Goal: Task Accomplishment & Management: Complete application form

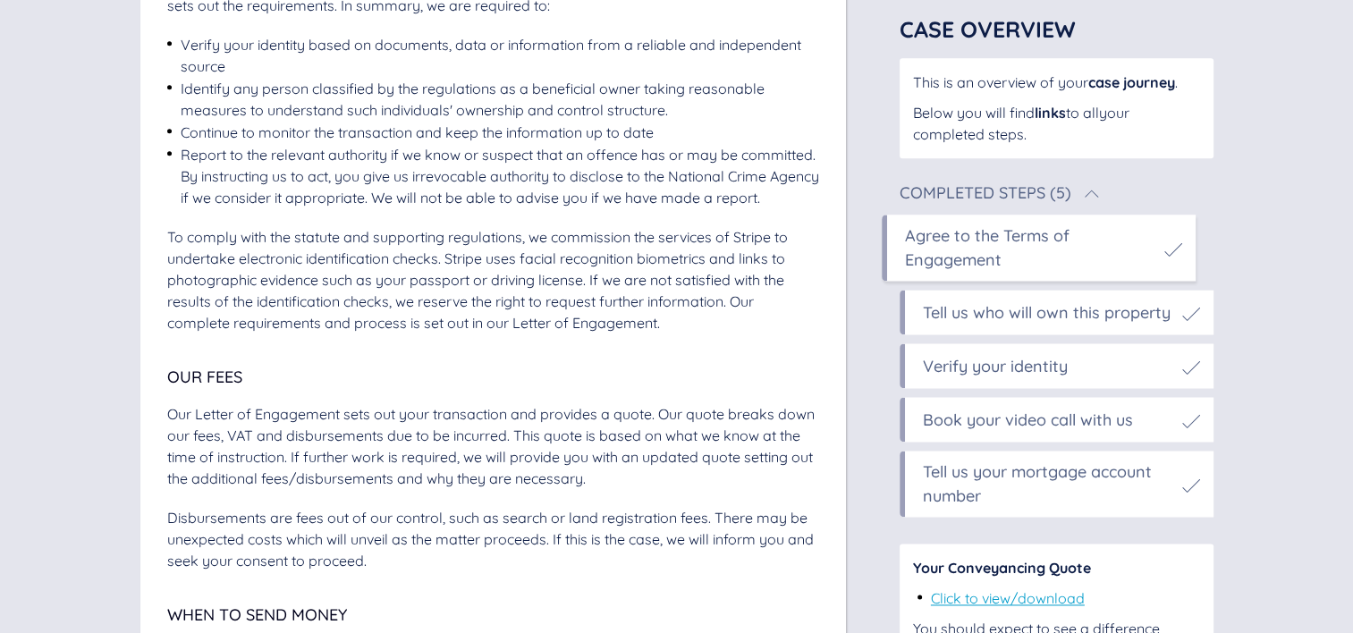
scroll to position [2312, 0]
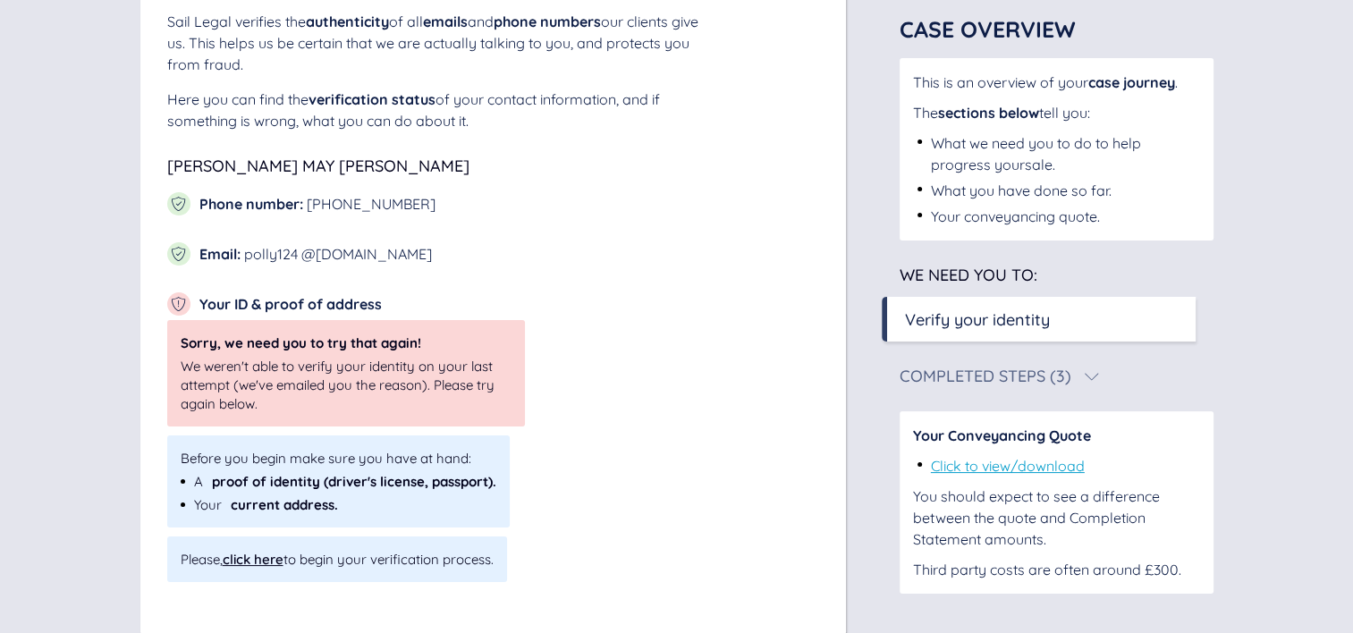
scroll to position [212, 0]
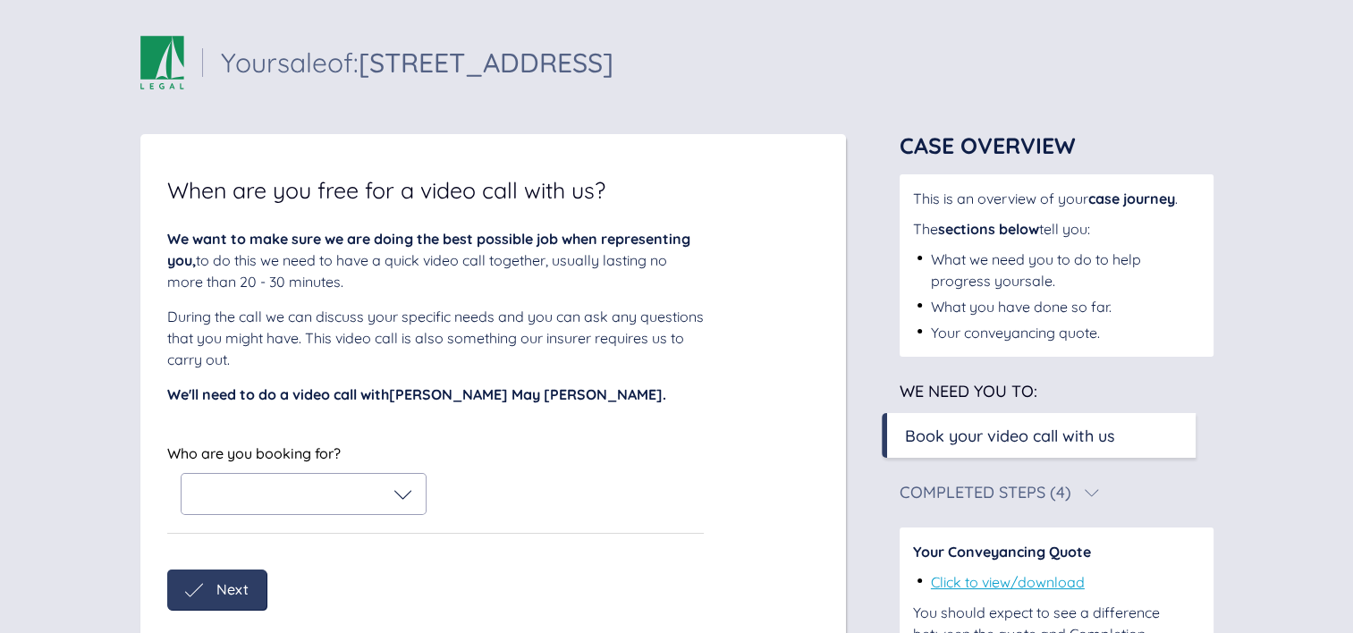
scroll to position [113, 0]
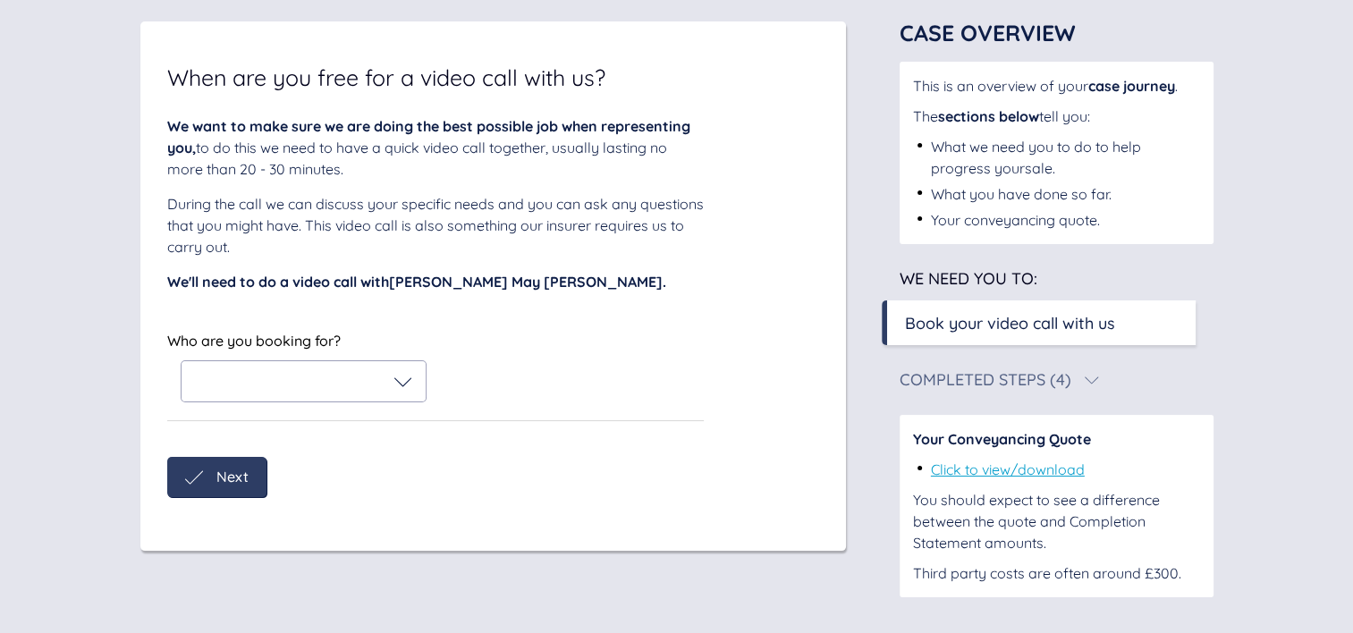
click at [370, 376] on div at bounding box center [303, 382] width 217 height 18
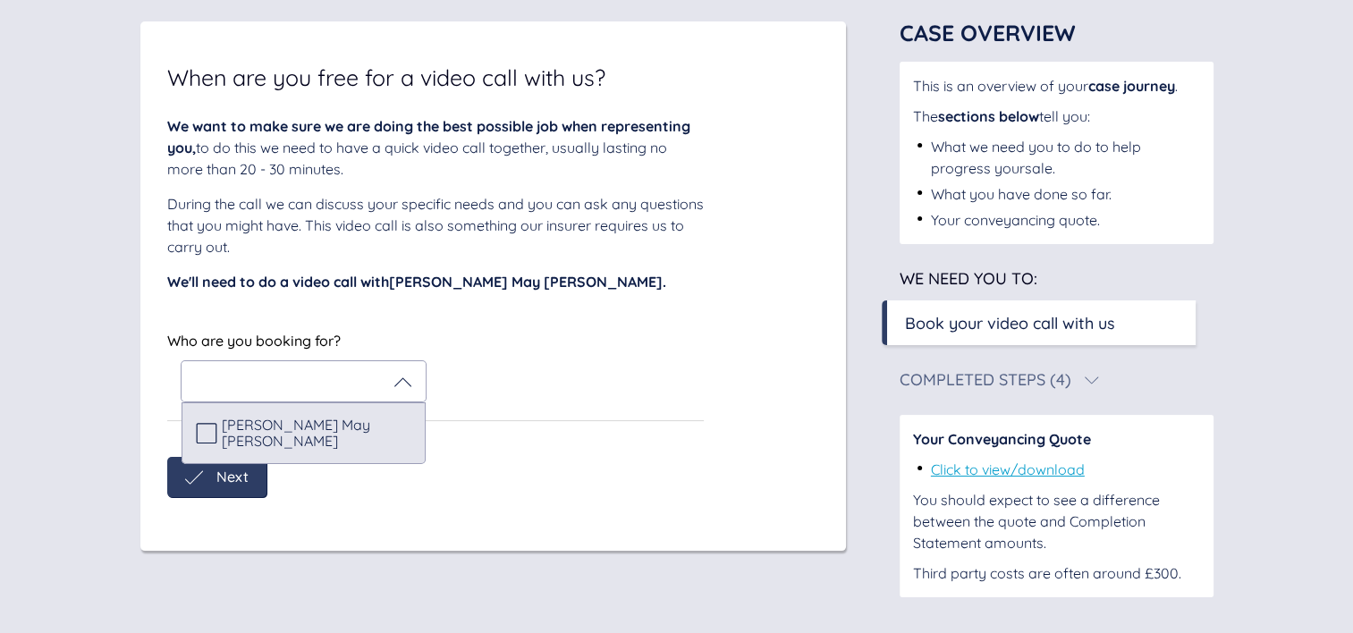
click at [287, 433] on span "Pauline May Boulton" at bounding box center [317, 433] width 190 height 33
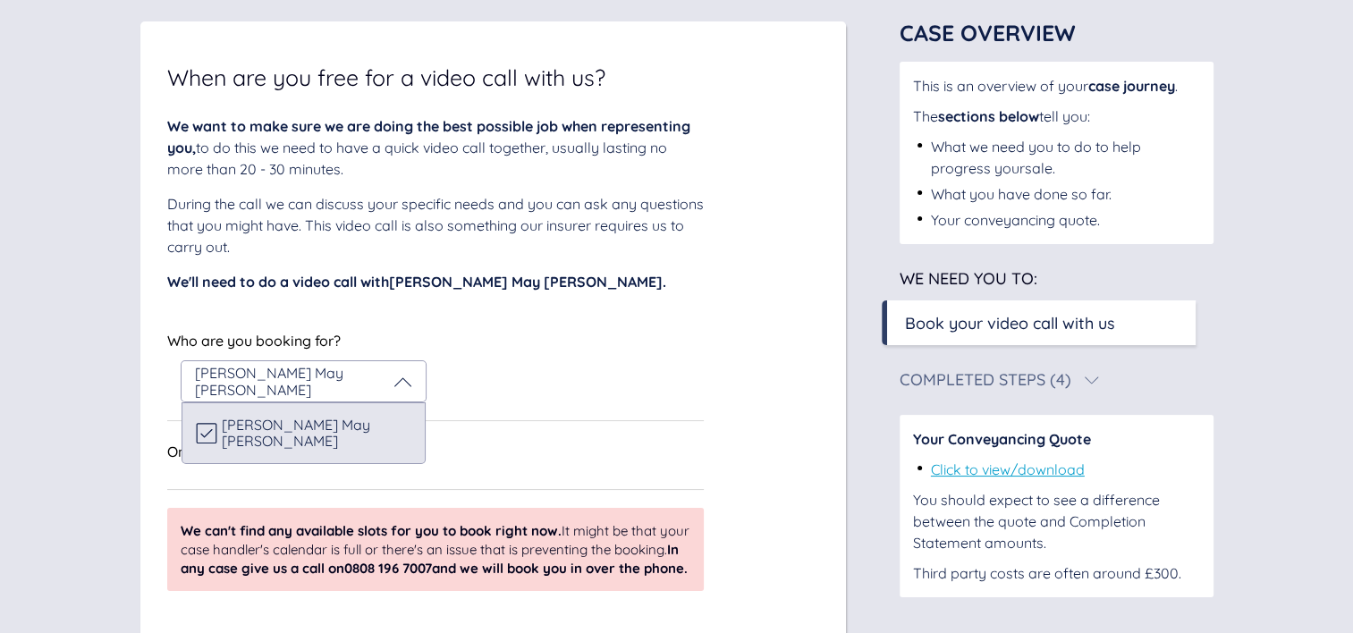
scroll to position [179, 0]
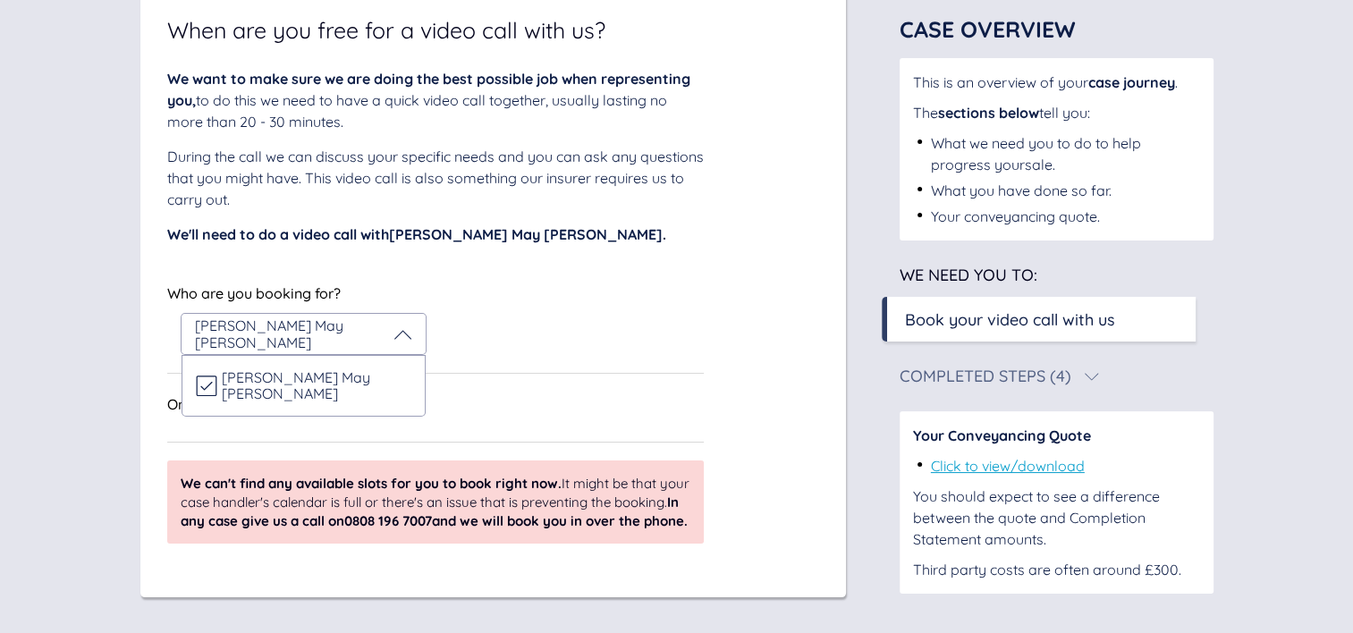
click at [544, 393] on div "On which day?" at bounding box center [435, 403] width 536 height 21
click at [476, 283] on div "Who are you booking for? Pauline May Boulton" at bounding box center [435, 318] width 536 height 74
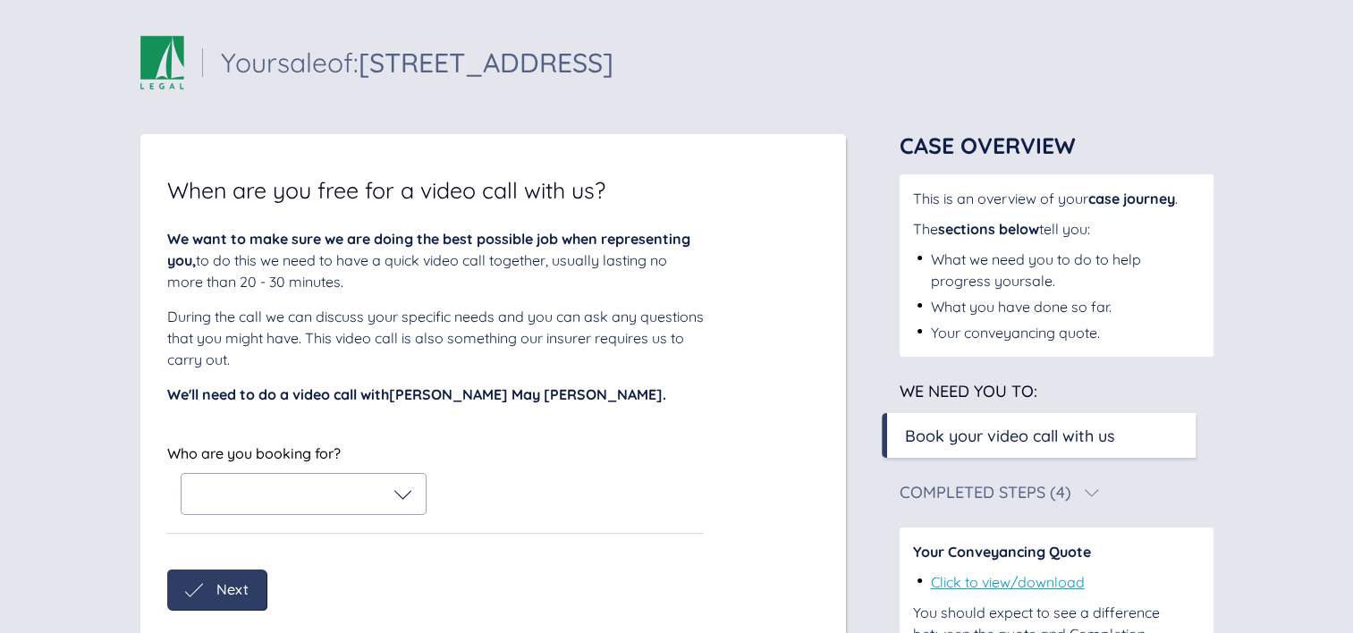
scroll to position [113, 0]
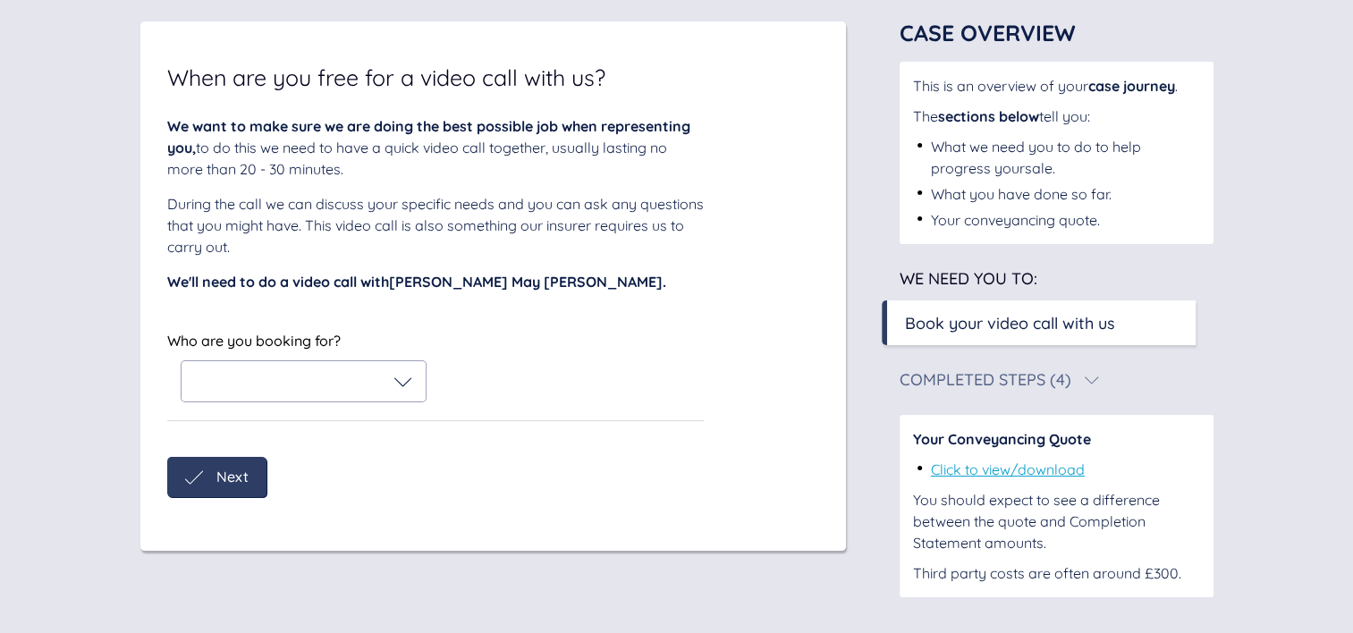
click at [374, 367] on div at bounding box center [303, 381] width 244 height 40
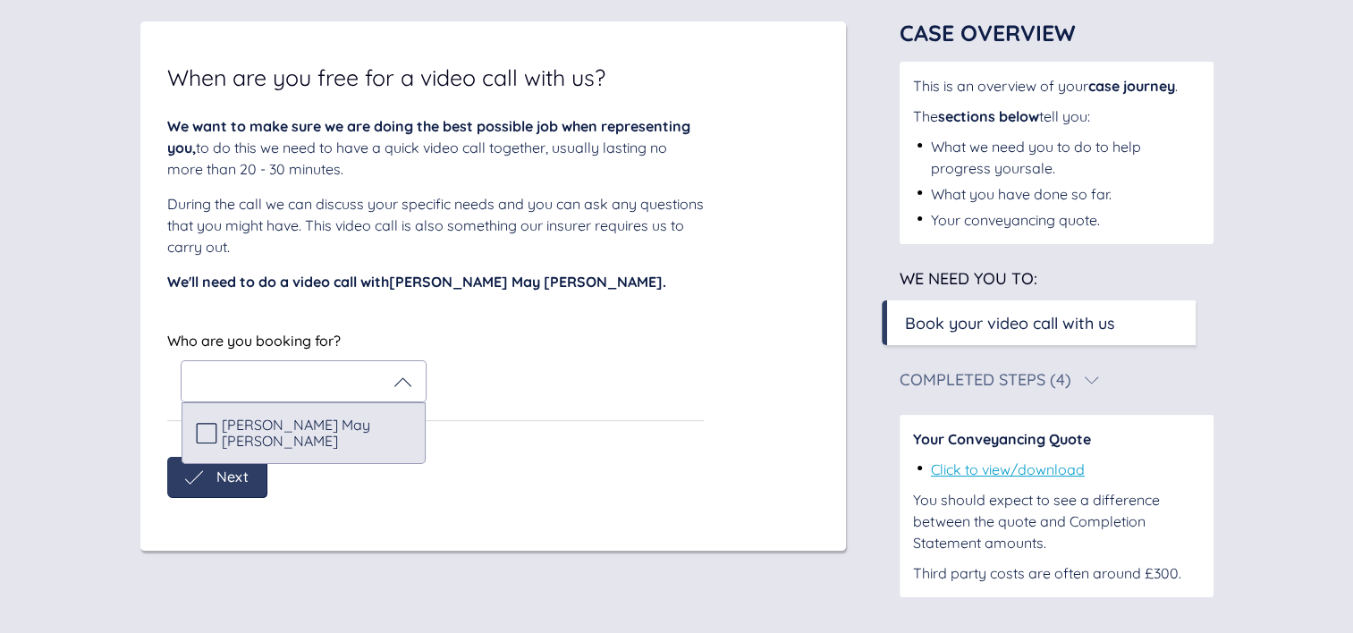
click at [285, 436] on div "Pauline May Boulton" at bounding box center [303, 433] width 215 height 33
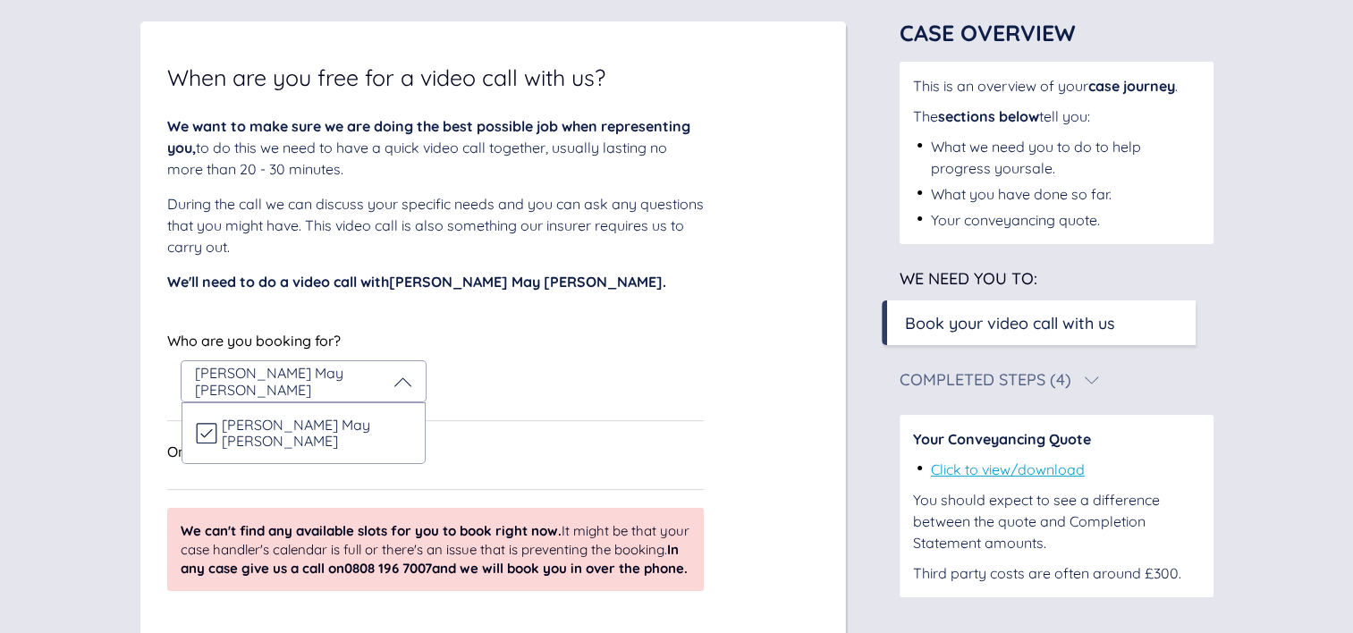
click at [591, 334] on div "Who are you booking for? Pauline May Boulton Pauline May Boulton" at bounding box center [435, 365] width 536 height 74
